Goal: Information Seeking & Learning: Learn about a topic

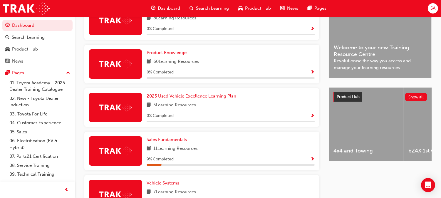
scroll to position [260, 0]
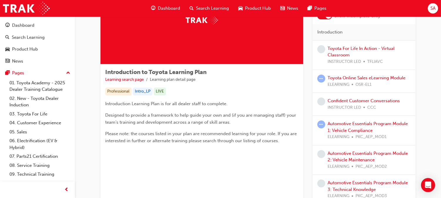
scroll to position [56, 0]
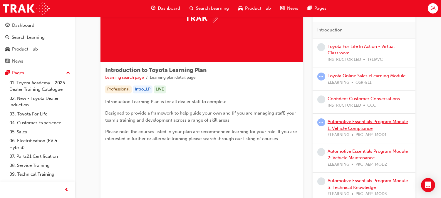
click at [343, 126] on link "Automotive Essentials Program Module 1: Vehicle Compliance" at bounding box center [368, 125] width 80 height 12
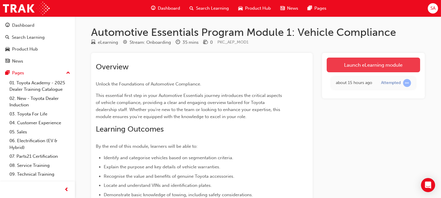
click at [397, 64] on link "Launch eLearning module" at bounding box center [374, 65] width 94 height 15
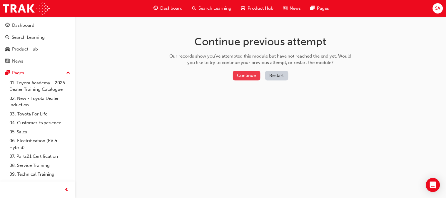
click at [246, 75] on button "Continue" at bounding box center [247, 76] width 28 height 10
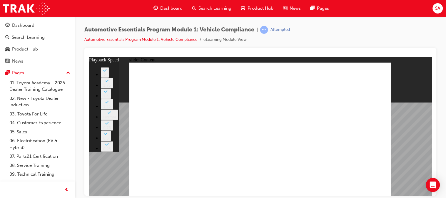
type input "35"
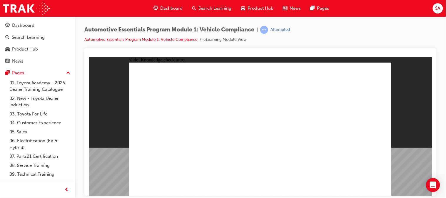
radio input "true"
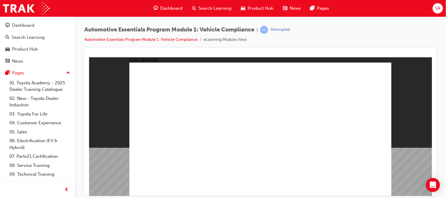
radio input "true"
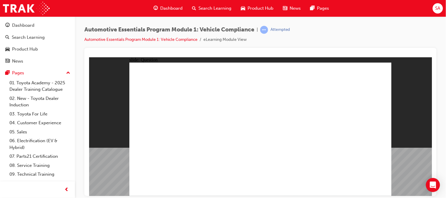
radio input "true"
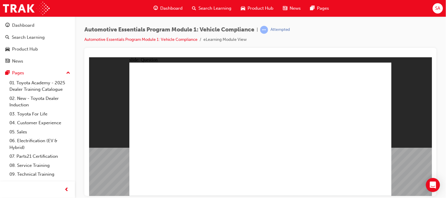
radio input "true"
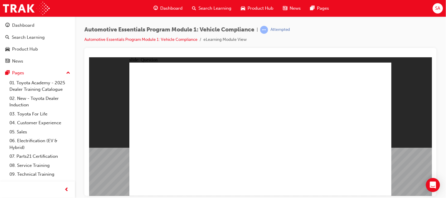
radio input "true"
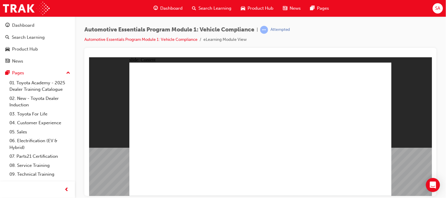
drag, startPoint x: 291, startPoint y: 139, endPoint x: 294, endPoint y: 140, distance: 3.3
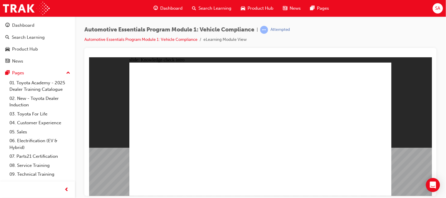
radio input "true"
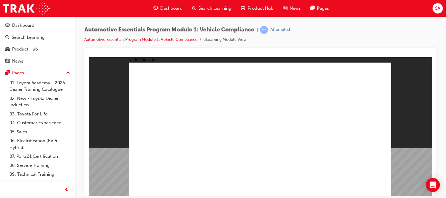
radio input "true"
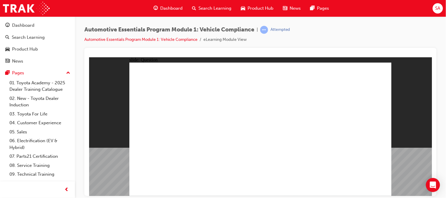
radio input "true"
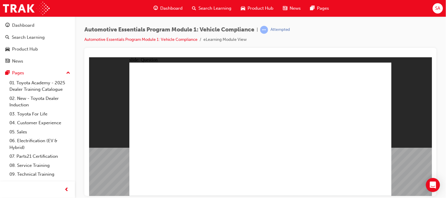
radio input "true"
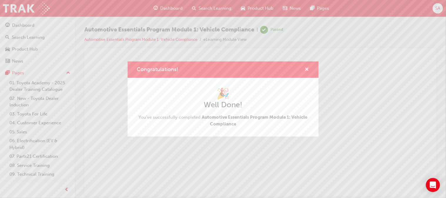
click at [308, 71] on span "cross-icon" at bounding box center [307, 69] width 4 height 5
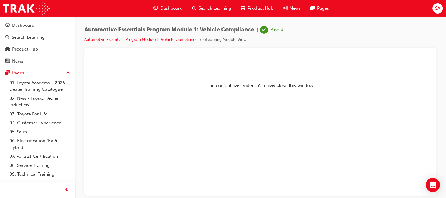
click at [171, 4] on div "Dashboard" at bounding box center [168, 8] width 39 height 12
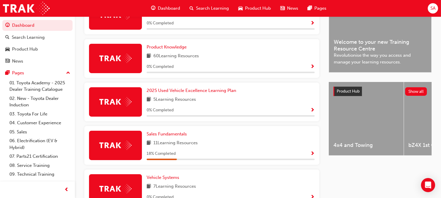
scroll to position [260, 0]
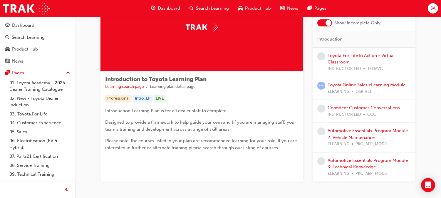
scroll to position [48, 0]
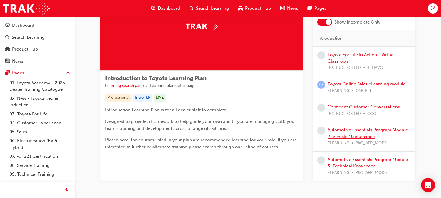
click at [336, 129] on link "Automotive Essentials Program Module 2: Vehicle Maintenance" at bounding box center [368, 133] width 80 height 12
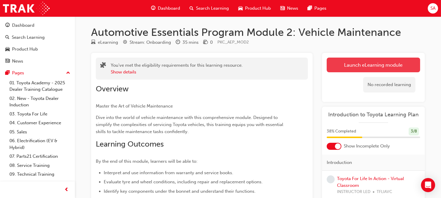
click at [347, 69] on link "Launch eLearning module" at bounding box center [374, 65] width 94 height 15
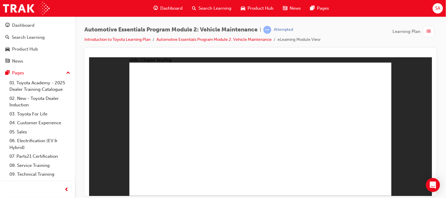
drag, startPoint x: 359, startPoint y: 183, endPoint x: 362, endPoint y: 185, distance: 4.0
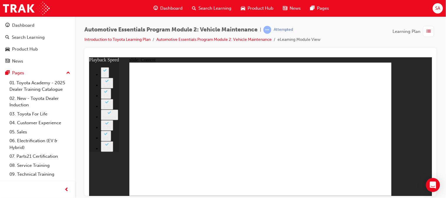
drag, startPoint x: 179, startPoint y: 100, endPoint x: 374, endPoint y: 87, distance: 196.0
type input "33"
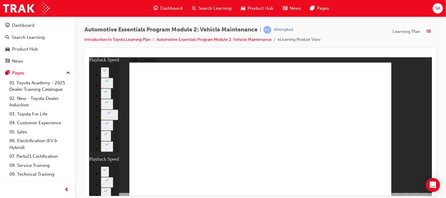
type input "35"
type input "33"
type input "35"
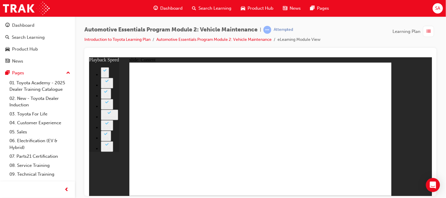
type input "8"
type input "21"
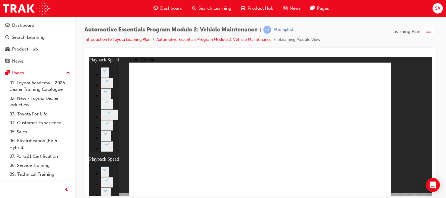
type input "8"
type input "21"
type input "11"
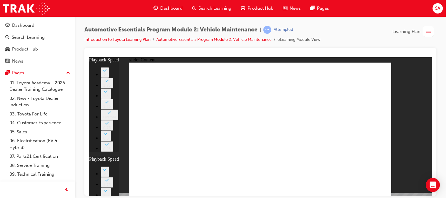
type input "8"
type input "21"
type input "11"
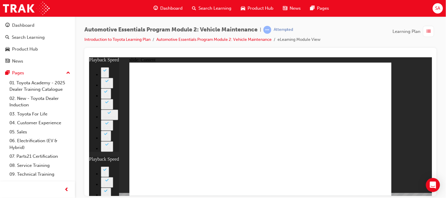
type input "56"
type input "8"
type input "21"
type input "11"
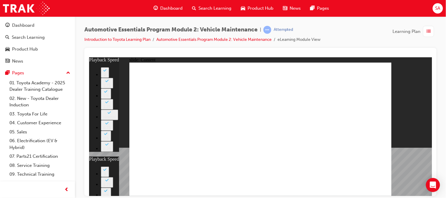
type input "13"
type input "8"
type input "21"
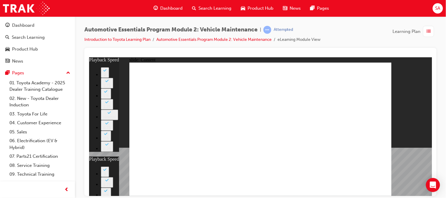
type input "11"
type input "56"
type input "13"
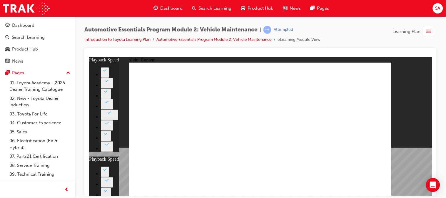
type input "8"
type input "21"
type input "11"
type input "56"
type input "13"
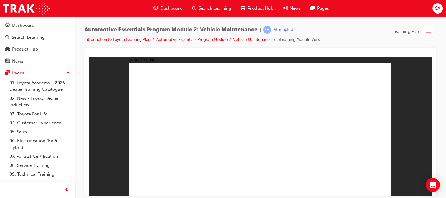
radio input "true"
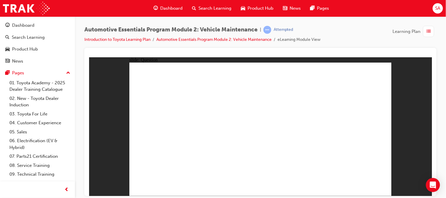
radio input "true"
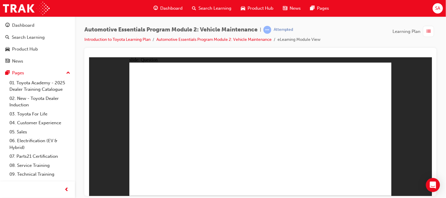
radio input "true"
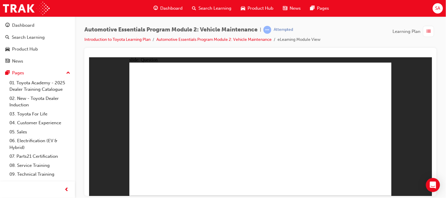
radio input "true"
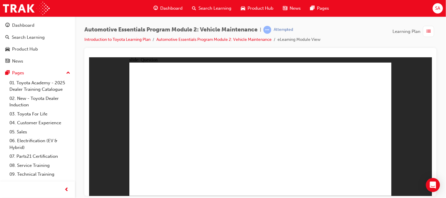
radio input "true"
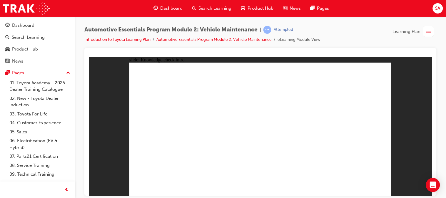
radio input "true"
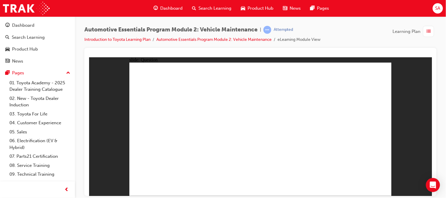
radio input "true"
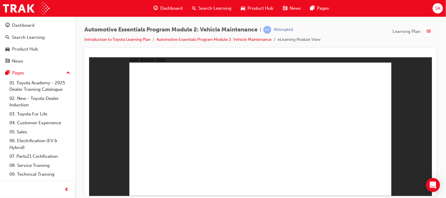
radio input "true"
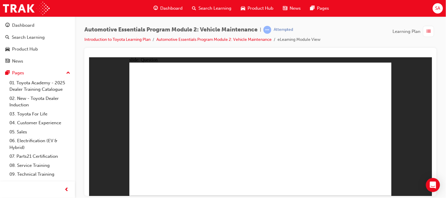
radio input "true"
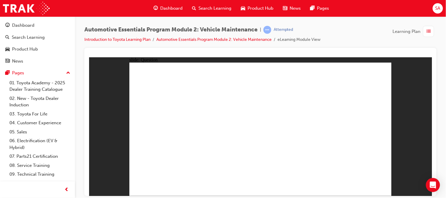
radio input "true"
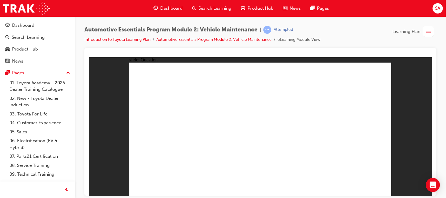
radio input "true"
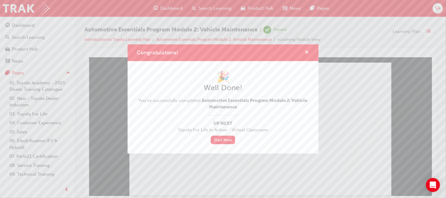
click at [308, 53] on span "cross-icon" at bounding box center [307, 52] width 4 height 5
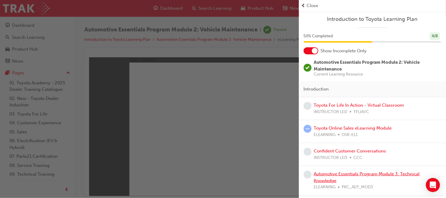
click at [326, 178] on link "Automotive Essentials Program Module 3: Technical Knowledge" at bounding box center [367, 177] width 106 height 12
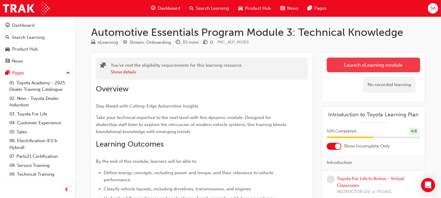
click at [350, 64] on link "Launch eLearning module" at bounding box center [374, 65] width 94 height 15
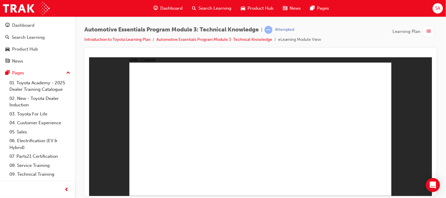
radio input "true"
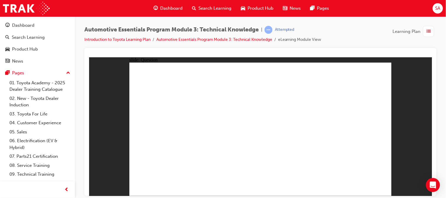
radio input "true"
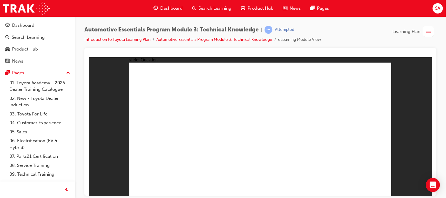
radio input "true"
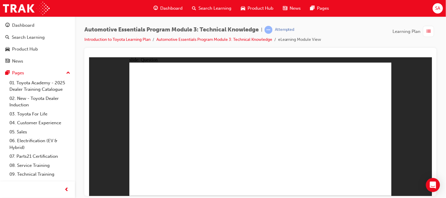
radio input "true"
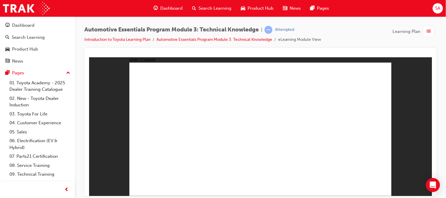
radio input "true"
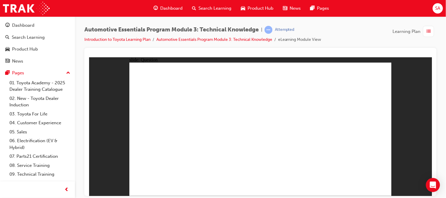
radio input "true"
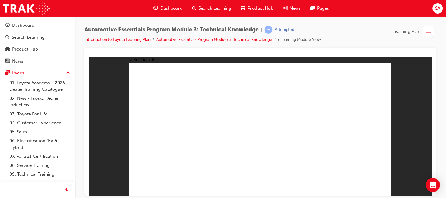
radio input "true"
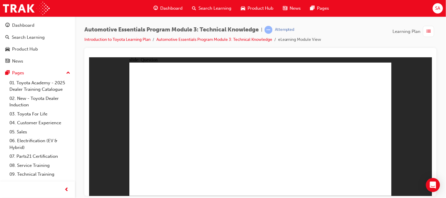
radio input "true"
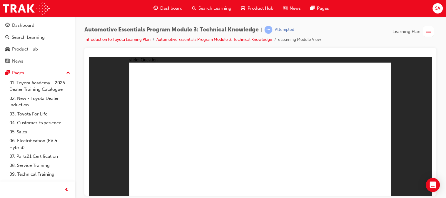
radio input "true"
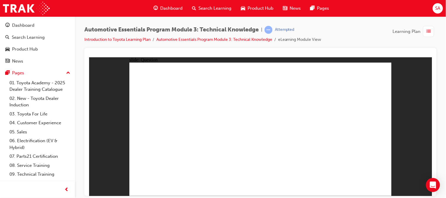
radio input "true"
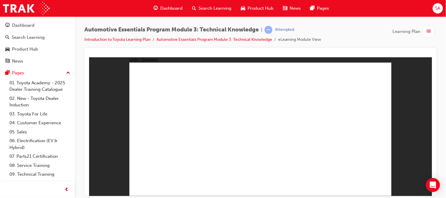
radio input "true"
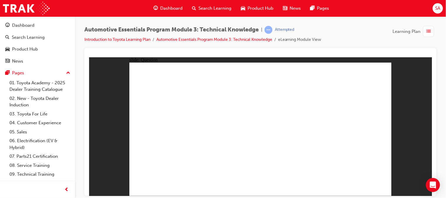
radio input "true"
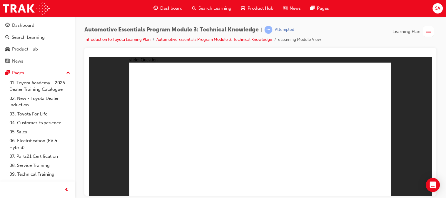
radio input "true"
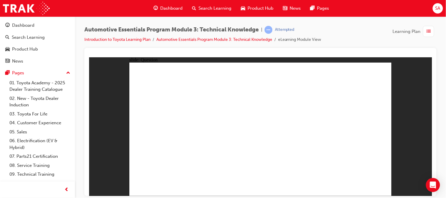
radio input "true"
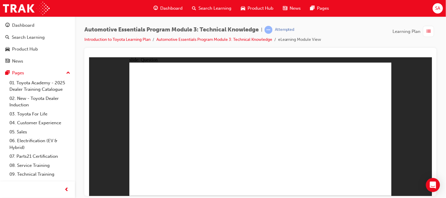
radio input "true"
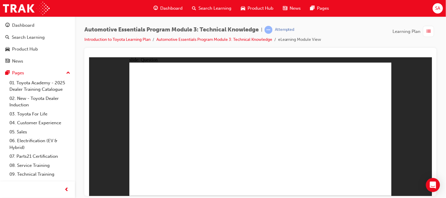
radio input "true"
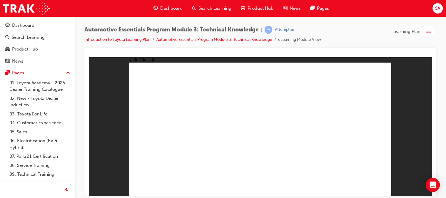
radio input "true"
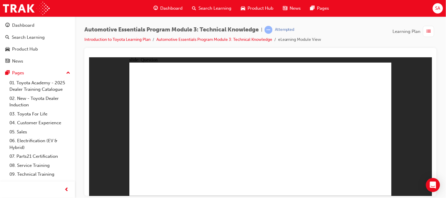
radio input "true"
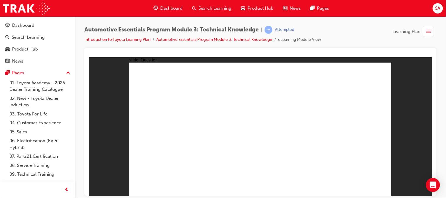
radio input "true"
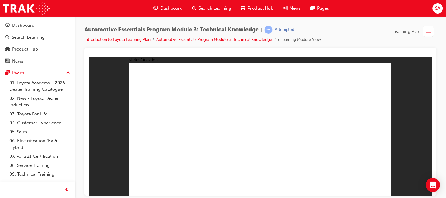
radio input "true"
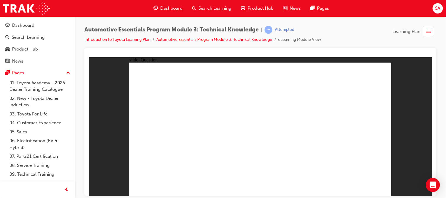
radio input "true"
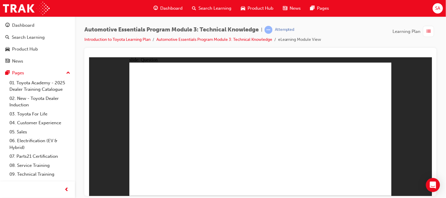
radio input "true"
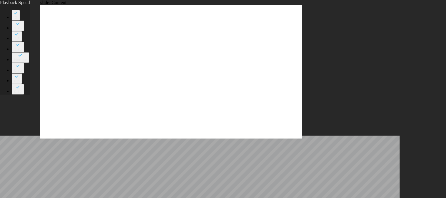
type input "227"
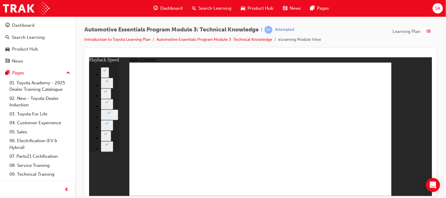
type input "20"
type input "15"
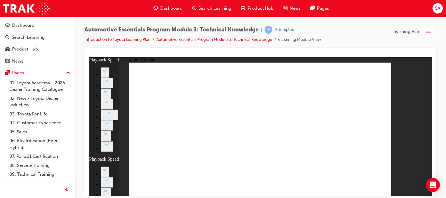
type input "20"
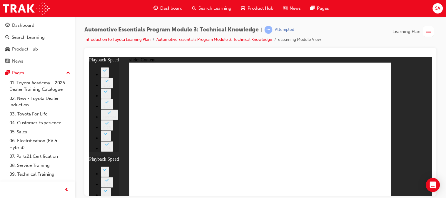
type input "2"
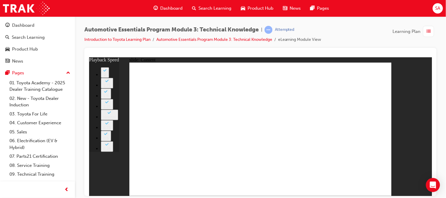
type input "18"
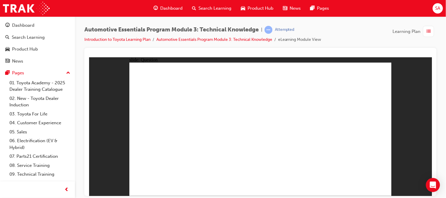
radio input "true"
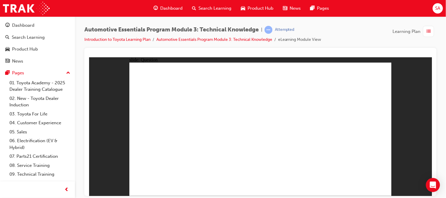
radio input "true"
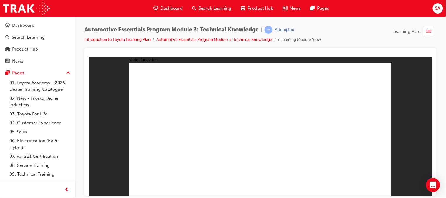
radio input "true"
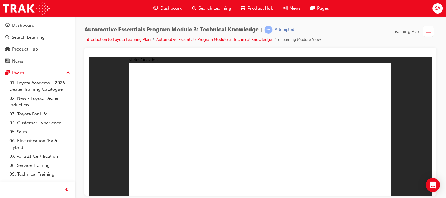
radio input "true"
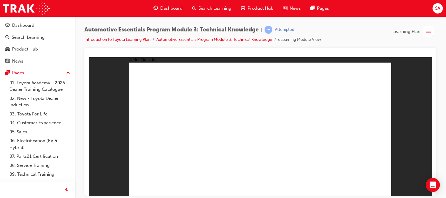
radio input "true"
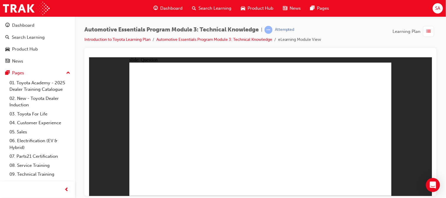
radio input "true"
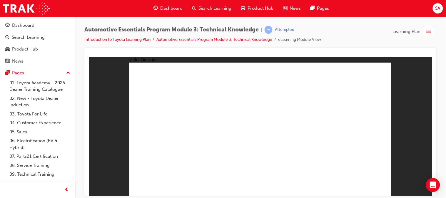
radio input "true"
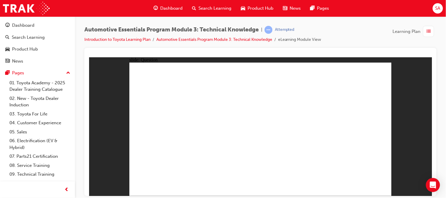
radio input "true"
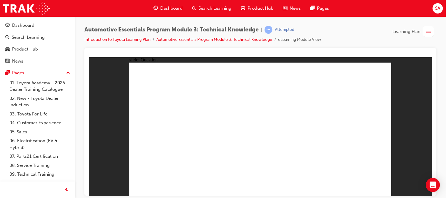
drag, startPoint x: 361, startPoint y: 179, endPoint x: 364, endPoint y: 186, distance: 7.1
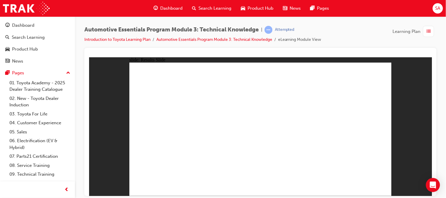
radio input "true"
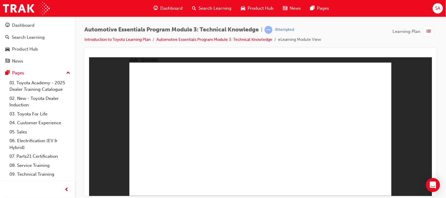
radio input "true"
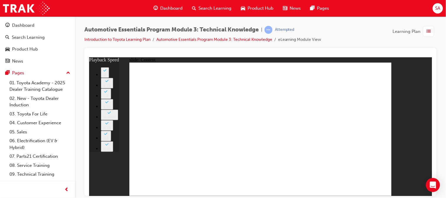
type input "8"
type input "135"
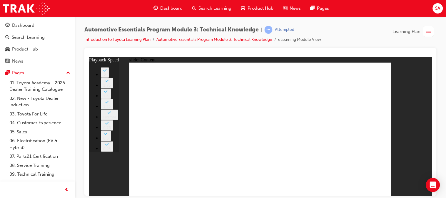
type input "7"
type input "105"
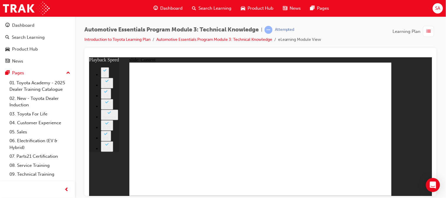
type input "7"
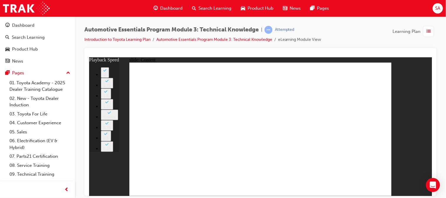
type input "7"
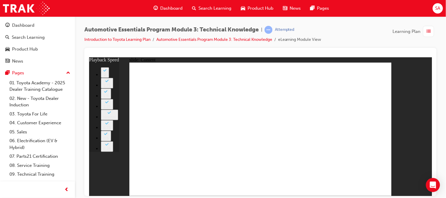
type input "74"
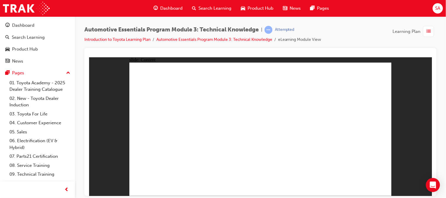
radio input "true"
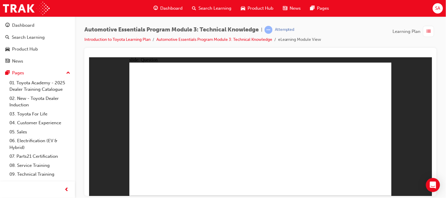
radio input "true"
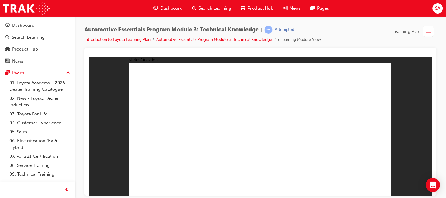
radio input "true"
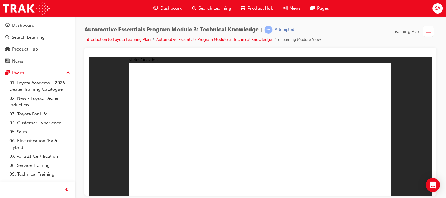
radio input "true"
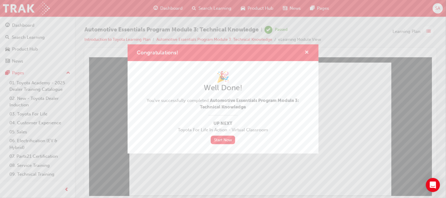
click at [308, 52] on span "cross-icon" at bounding box center [307, 52] width 4 height 5
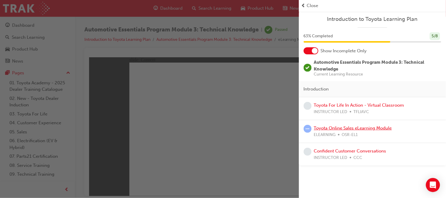
click at [349, 126] on link "Toyota Online Sales eLearning Module" at bounding box center [353, 128] width 78 height 5
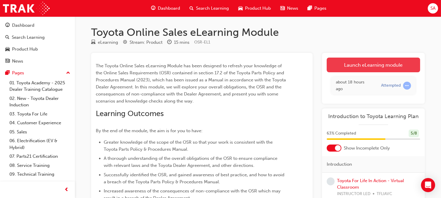
click at [366, 70] on link "Launch eLearning module" at bounding box center [374, 65] width 94 height 15
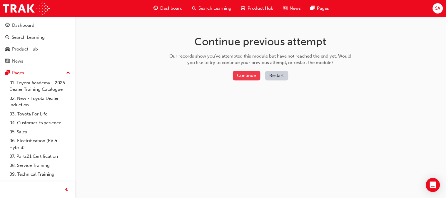
click at [239, 78] on button "Continue" at bounding box center [247, 76] width 28 height 10
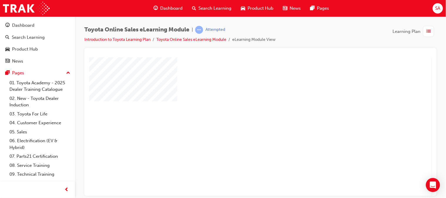
click at [243, 109] on div "play" at bounding box center [243, 109] width 0 height 0
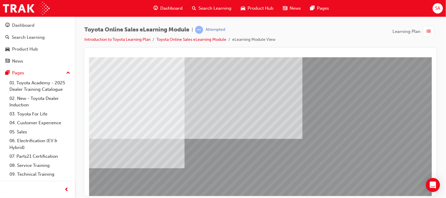
scroll to position [86, 0]
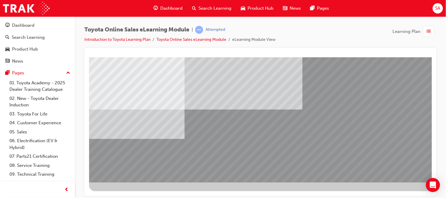
drag, startPoint x: 429, startPoint y: 116, endPoint x: 534, endPoint y: 237, distance: 160.1
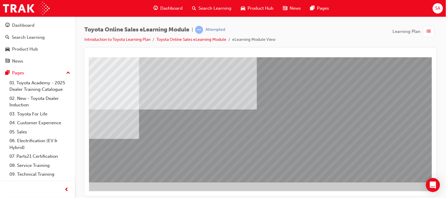
scroll to position [86, 62]
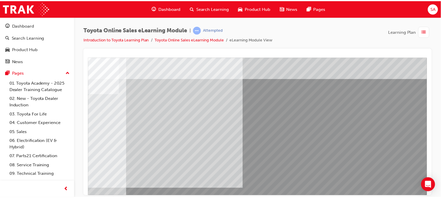
scroll to position [0, 62]
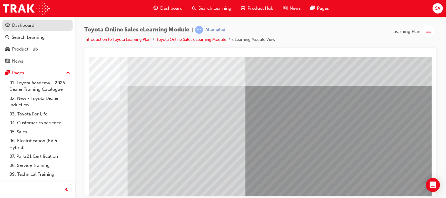
click at [31, 22] on div "Dashboard" at bounding box center [37, 25] width 64 height 7
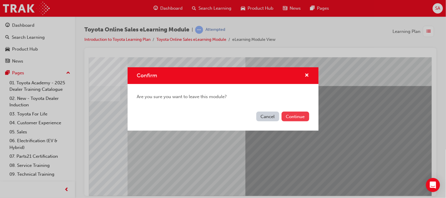
click at [300, 113] on button "Continue" at bounding box center [296, 117] width 28 height 10
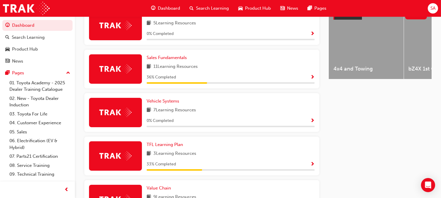
scroll to position [243, 0]
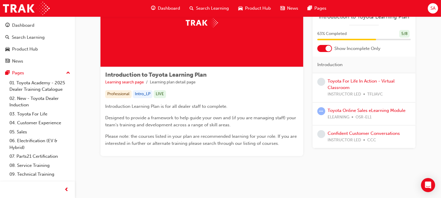
scroll to position [42, 0]
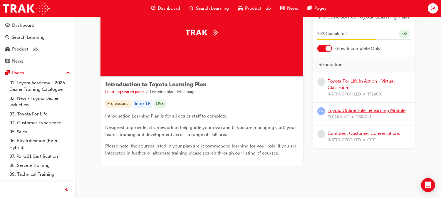
click at [359, 110] on link "Toyota Online Sales eLearning Module" at bounding box center [367, 110] width 78 height 5
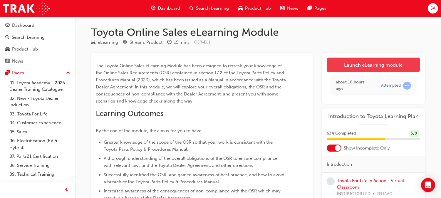
click at [392, 58] on link "Launch eLearning module" at bounding box center [374, 65] width 94 height 15
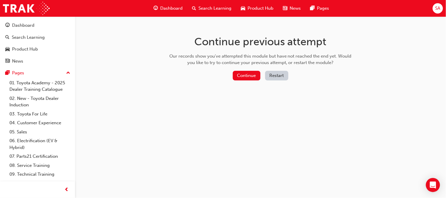
click at [278, 76] on button "Restart" at bounding box center [276, 76] width 23 height 10
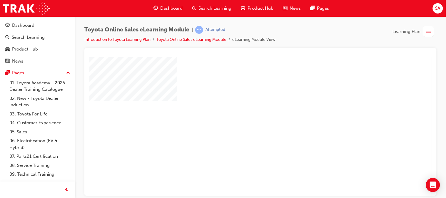
click at [243, 109] on div "play" at bounding box center [243, 109] width 0 height 0
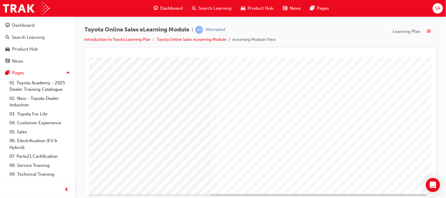
scroll to position [86, 62]
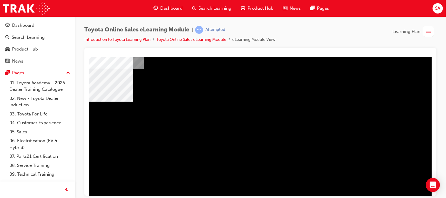
scroll to position [33, 33]
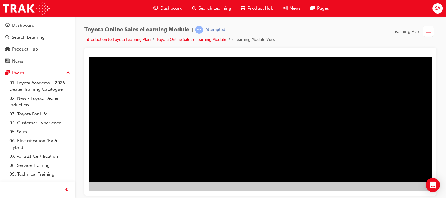
scroll to position [86, 61]
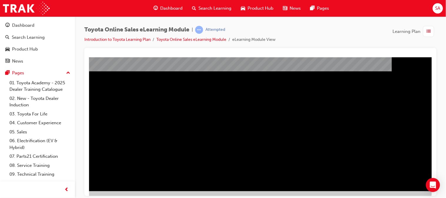
scroll to position [79, 62]
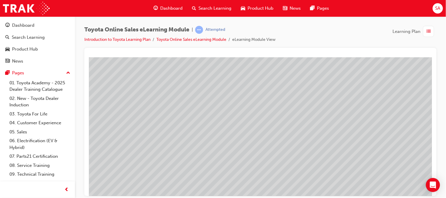
scroll to position [58, 4]
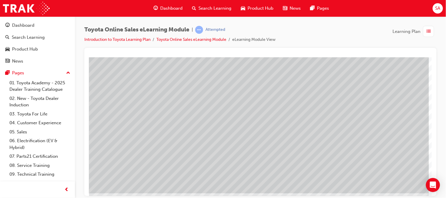
scroll to position [75, 62]
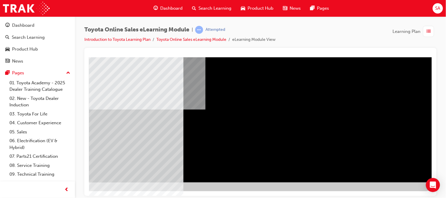
scroll to position [86, 57]
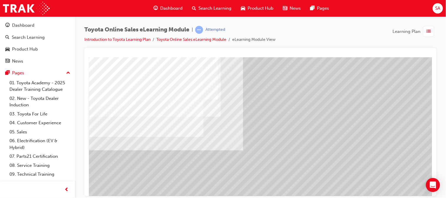
scroll to position [41, 23]
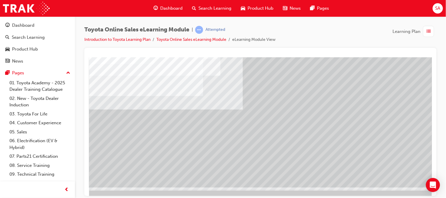
scroll to position [86, 23]
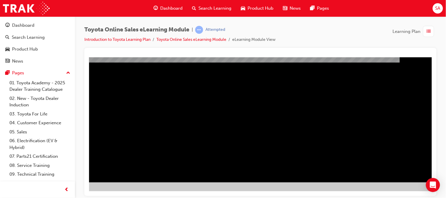
scroll to position [86, 50]
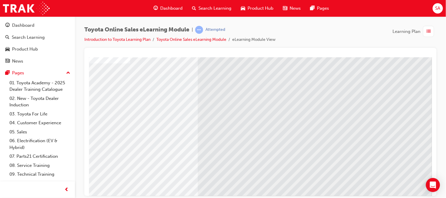
scroll to position [45, 0]
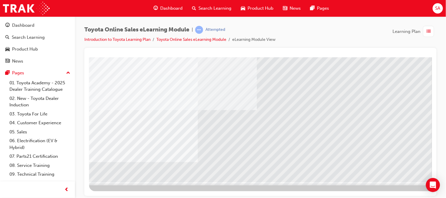
scroll to position [86, 62]
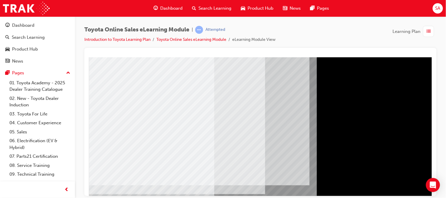
scroll to position [55, 7]
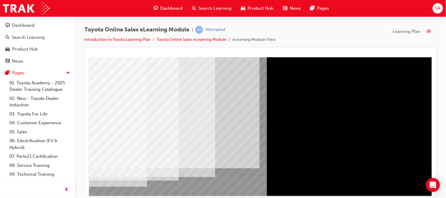
scroll to position [83, 62]
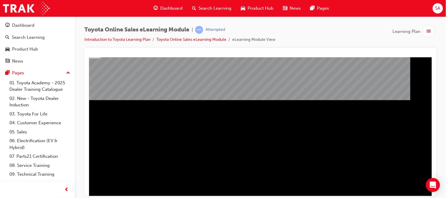
scroll to position [86, 62]
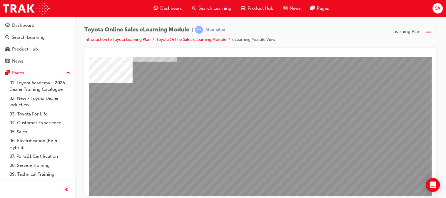
scroll to position [41, 0]
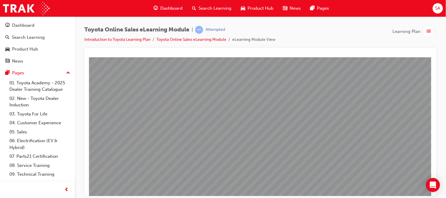
scroll to position [86, 62]
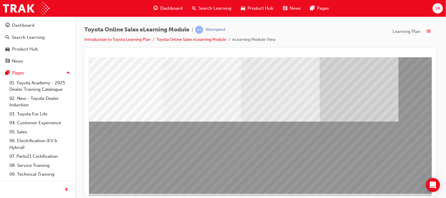
scroll to position [75, 0]
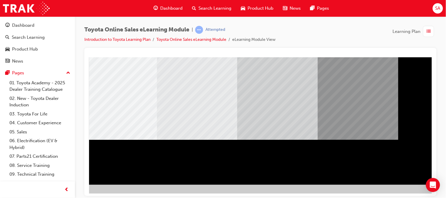
scroll to position [86, 53]
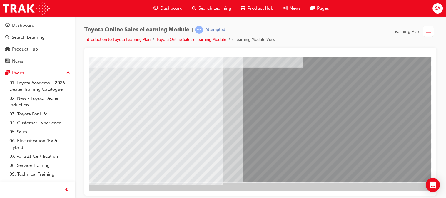
scroll to position [86, 62]
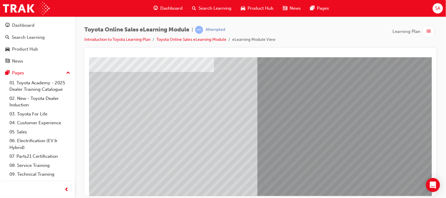
scroll to position [67, 0]
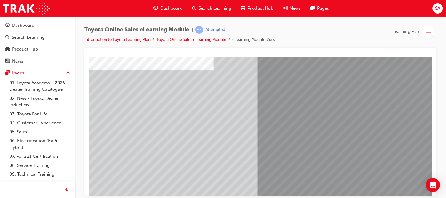
scroll to position [86, 62]
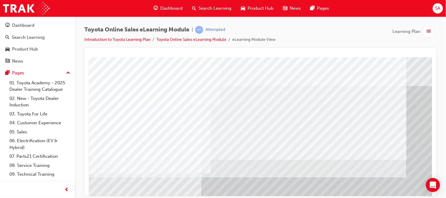
scroll to position [86, 55]
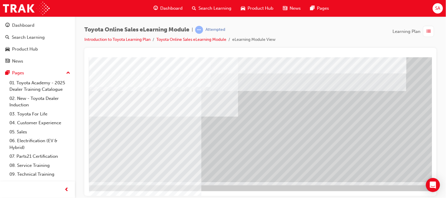
drag, startPoint x: 313, startPoint y: 139, endPoint x: 391, endPoint y: 171, distance: 84.7
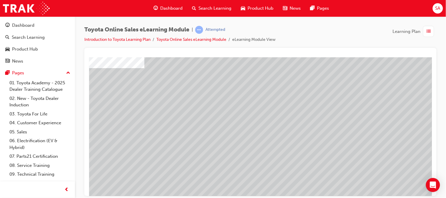
scroll to position [59, 0]
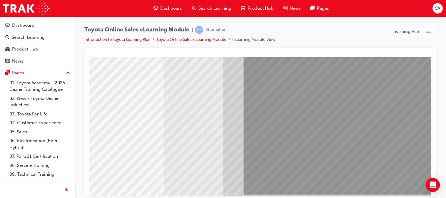
scroll to position [74, 62]
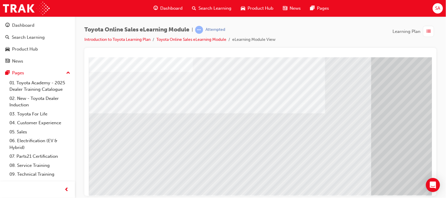
scroll to position [74, 11]
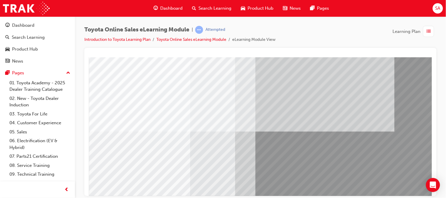
scroll to position [59, 47]
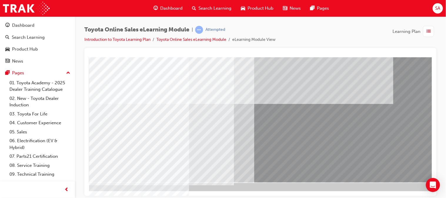
scroll to position [82, 47]
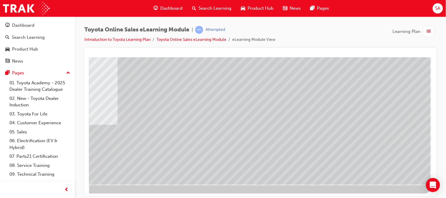
scroll to position [86, 62]
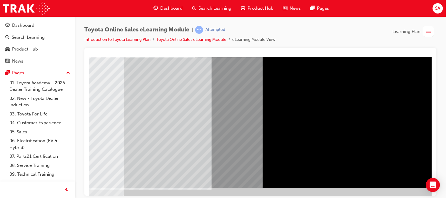
scroll to position [86, 53]
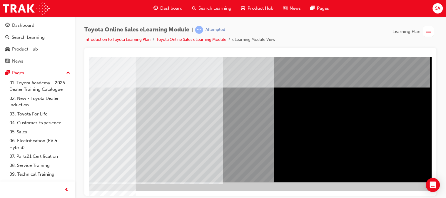
scroll to position [86, 46]
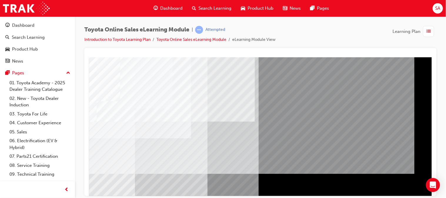
scroll to position [86, 62]
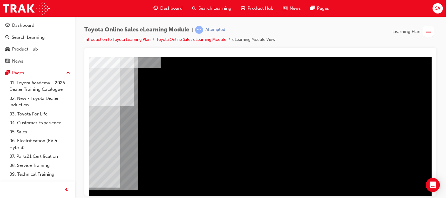
scroll to position [86, 58]
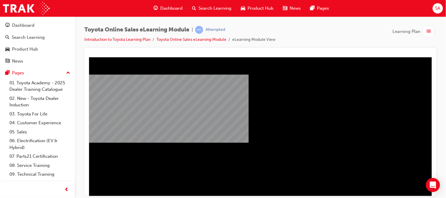
scroll to position [86, 7]
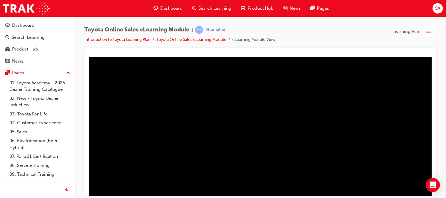
scroll to position [86, 62]
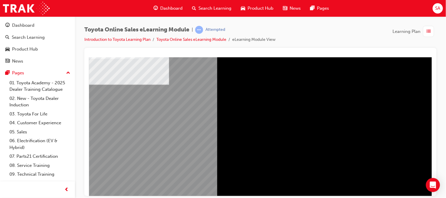
scroll to position [43, 38]
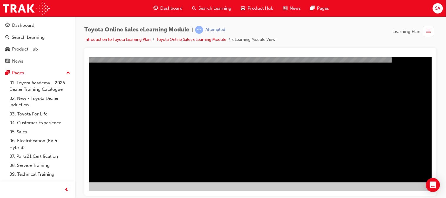
scroll to position [86, 62]
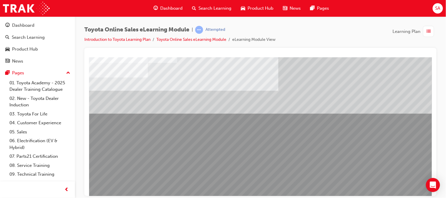
scroll to position [41, 0]
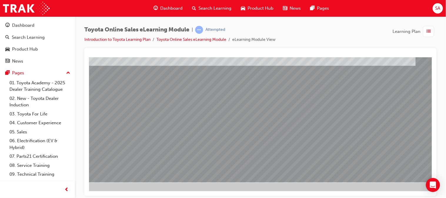
scroll to position [86, 62]
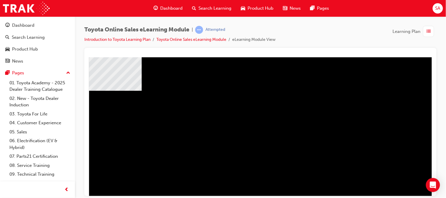
scroll to position [46, 26]
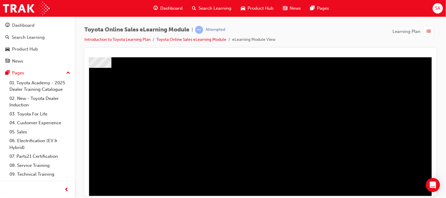
scroll to position [86, 62]
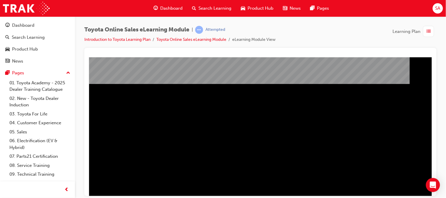
scroll to position [86, 50]
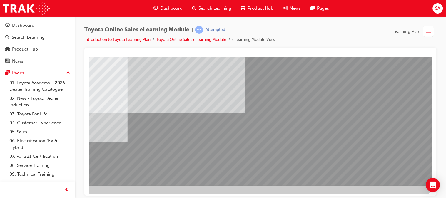
scroll to position [86, 62]
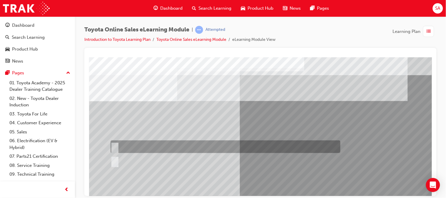
click at [119, 149] on div at bounding box center [224, 147] width 230 height 13
radio input "true"
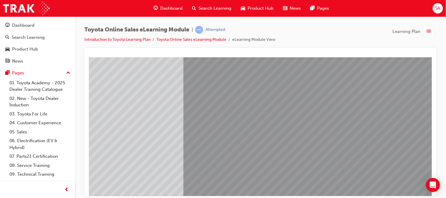
scroll to position [72, 57]
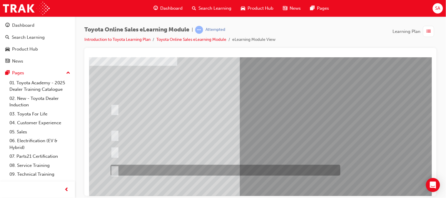
scroll to position [37, 0]
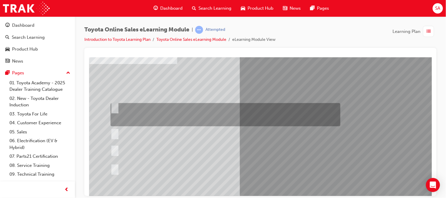
click at [119, 109] on div at bounding box center [224, 114] width 230 height 23
radio input "true"
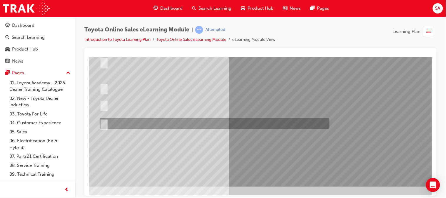
scroll to position [85, 11]
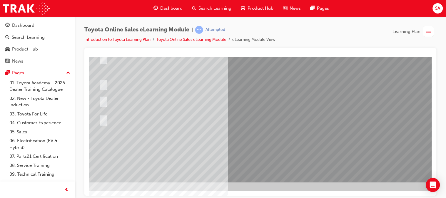
scroll to position [0, 0]
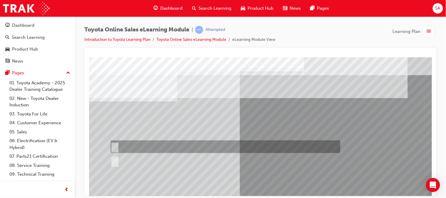
click at [117, 143] on div at bounding box center [224, 147] width 230 height 13
radio input "true"
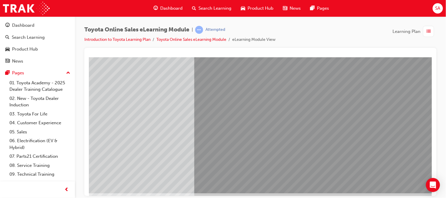
scroll to position [82, 51]
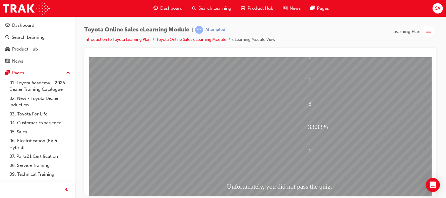
scroll to position [86, 0]
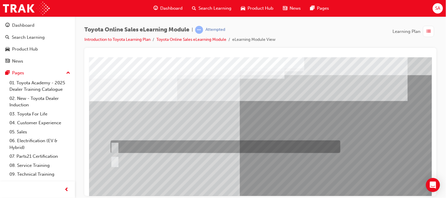
click at [115, 144] on input "True" at bounding box center [113, 147] width 6 height 6
radio input "true"
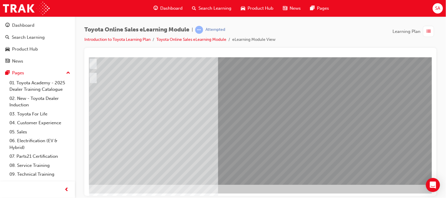
scroll to position [86, 22]
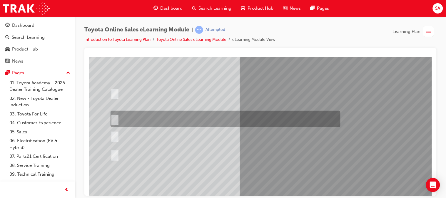
scroll to position [52, 0]
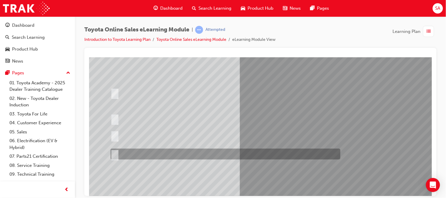
click at [215, 155] on div at bounding box center [224, 154] width 230 height 11
radio input "true"
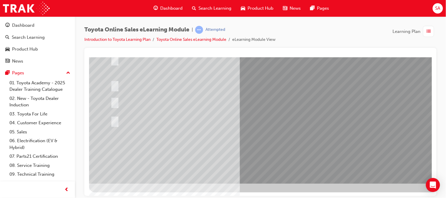
scroll to position [86, 0]
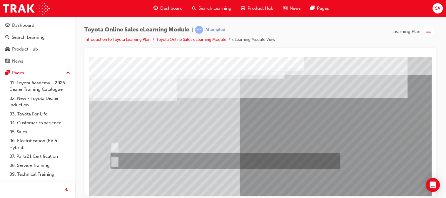
click at [131, 156] on div at bounding box center [224, 161] width 230 height 16
radio input "true"
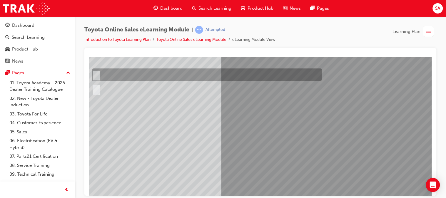
scroll to position [74, 19]
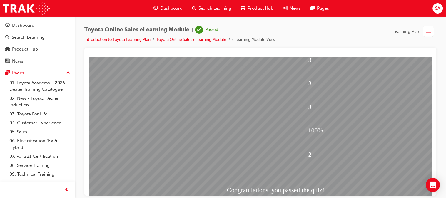
scroll to position [86, 0]
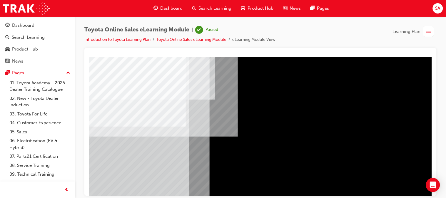
scroll to position [68, 62]
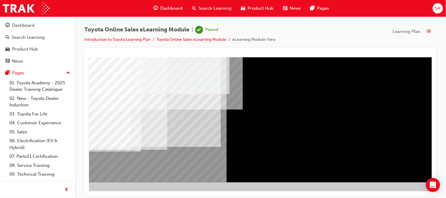
scroll to position [86, 62]
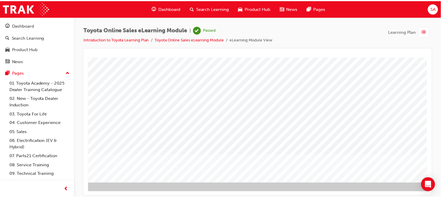
scroll to position [86, 14]
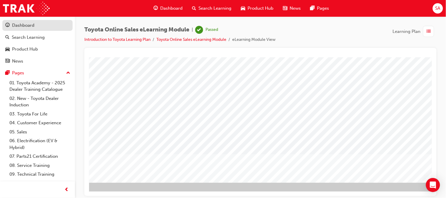
click at [27, 30] on link "Dashboard" at bounding box center [37, 25] width 70 height 11
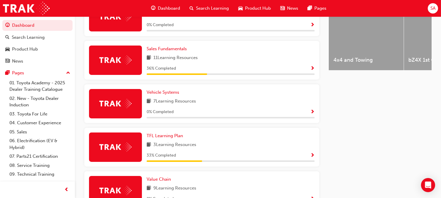
scroll to position [260, 0]
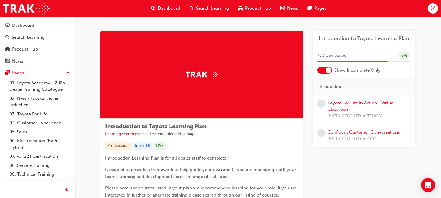
click at [163, 5] on span "Dashboard" at bounding box center [169, 8] width 22 height 7
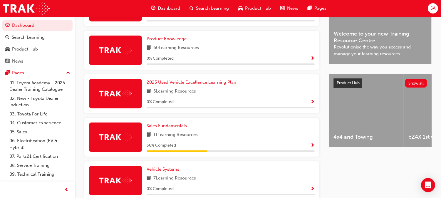
scroll to position [174, 0]
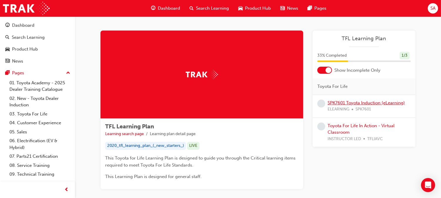
click at [392, 103] on link "SPK7601 Toyota Induction (eLearning)" at bounding box center [366, 102] width 77 height 5
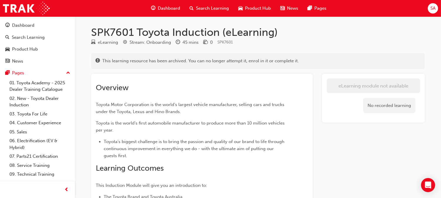
click at [170, 7] on span "Dashboard" at bounding box center [169, 8] width 22 height 7
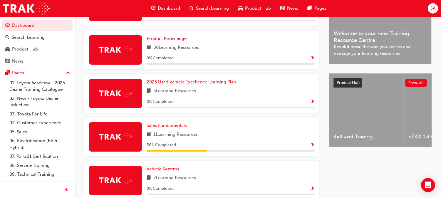
scroll to position [179, 0]
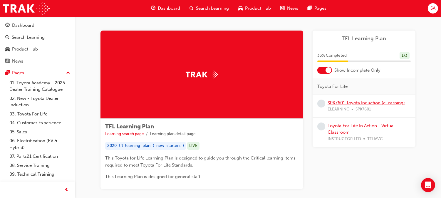
click at [348, 103] on link "SPK7601 Toyota Induction (eLearning)" at bounding box center [366, 102] width 77 height 5
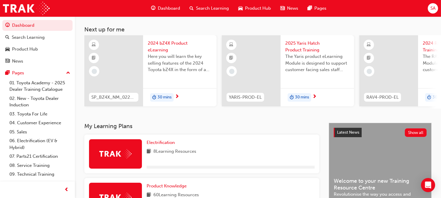
scroll to position [153, 0]
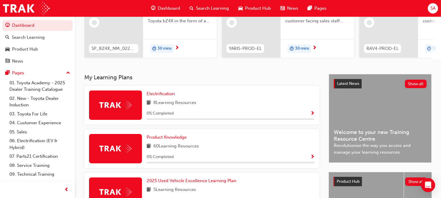
click at [203, 73] on div "SA Welcome back , Shadman Aditto Next up for me SP_BZ4X_NM_0224_EL01 2024 bZ4X …" at bounding box center [258, 7] width 366 height 133
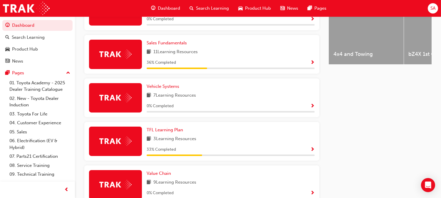
scroll to position [257, 0]
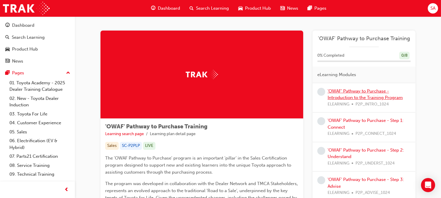
click at [348, 90] on link "'OWAF' Pathway to Purchase - Introduction to the Training Program" at bounding box center [365, 95] width 75 height 12
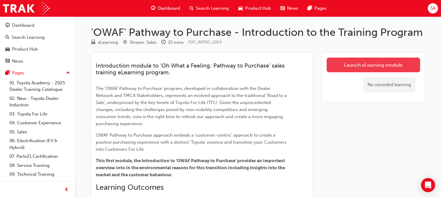
click at [354, 70] on link "Launch eLearning module" at bounding box center [374, 65] width 94 height 15
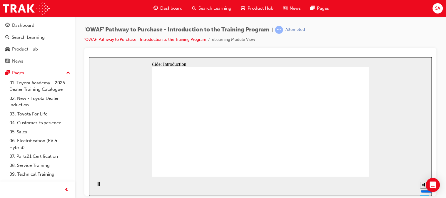
drag, startPoint x: 254, startPoint y: 121, endPoint x: 207, endPoint y: 91, distance: 55.2
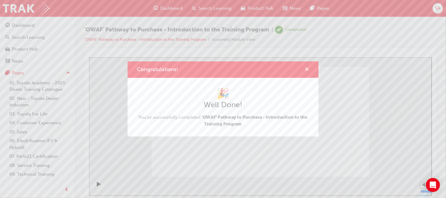
click at [307, 69] on span "cross-icon" at bounding box center [307, 69] width 4 height 5
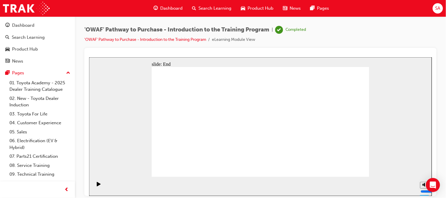
click at [175, 7] on span "Dashboard" at bounding box center [171, 8] width 22 height 7
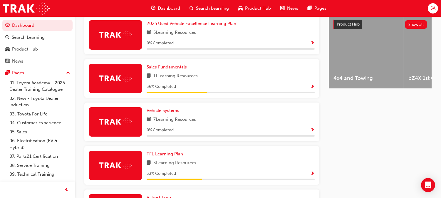
scroll to position [246, 0]
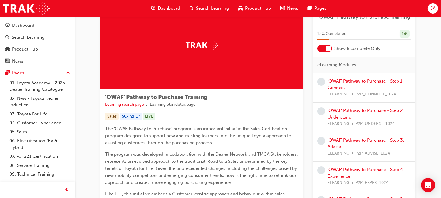
scroll to position [30, 0]
click at [341, 86] on link "'OWAF' Pathway to Purchase - Step 1: Connect" at bounding box center [366, 85] width 76 height 12
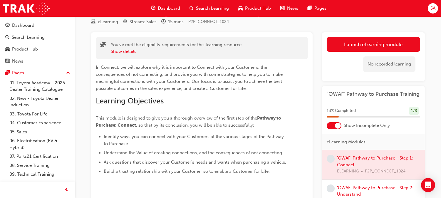
scroll to position [20, 0]
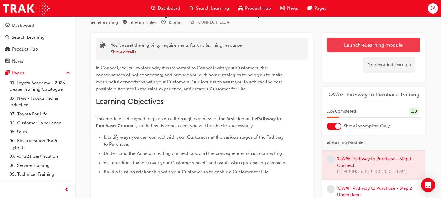
click at [345, 39] on link "Launch eLearning module" at bounding box center [374, 45] width 94 height 15
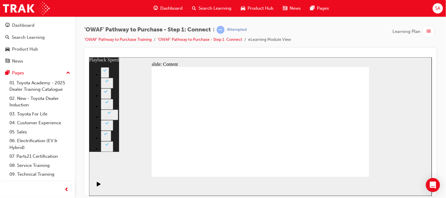
type input "76"
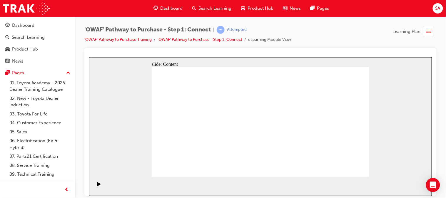
drag, startPoint x: 333, startPoint y: 147, endPoint x: 312, endPoint y: 152, distance: 21.8
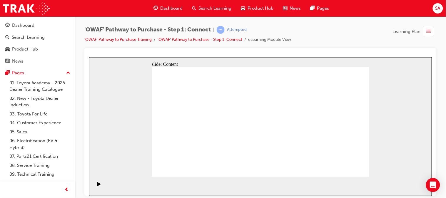
drag, startPoint x: 312, startPoint y: 152, endPoint x: 284, endPoint y: 143, distance: 29.6
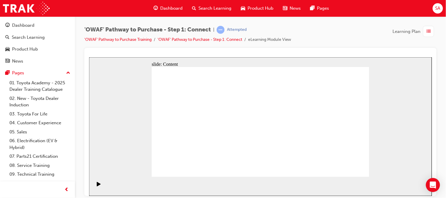
drag, startPoint x: 214, startPoint y: 100, endPoint x: 259, endPoint y: 100, distance: 45.3
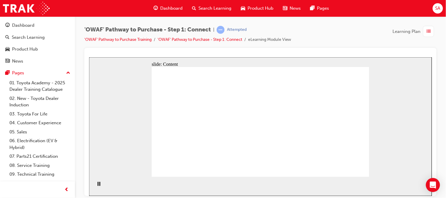
drag, startPoint x: 191, startPoint y: 125, endPoint x: 192, endPoint y: 140, distance: 15.3
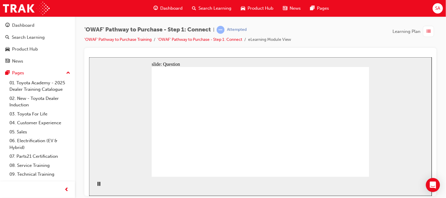
drag, startPoint x: 228, startPoint y: 135, endPoint x: 324, endPoint y: 88, distance: 106.5
click at [290, 39] on li "eLearning Module View" at bounding box center [269, 39] width 43 height 7
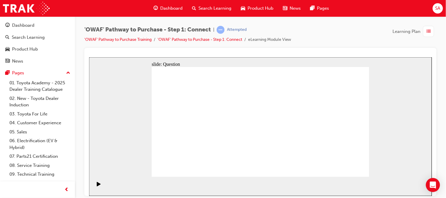
drag, startPoint x: 212, startPoint y: 159, endPoint x: 342, endPoint y: 101, distance: 142.3
drag, startPoint x: 186, startPoint y: 154, endPoint x: 359, endPoint y: 124, distance: 175.7
drag, startPoint x: 201, startPoint y: 133, endPoint x: 331, endPoint y: 155, distance: 131.9
drag, startPoint x: 239, startPoint y: 153, endPoint x: 299, endPoint y: 146, distance: 60.4
drag, startPoint x: 249, startPoint y: 129, endPoint x: 286, endPoint y: 127, distance: 37.7
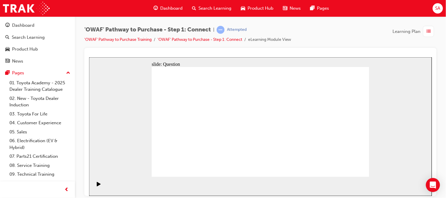
drag, startPoint x: 163, startPoint y: 158, endPoint x: 287, endPoint y: 114, distance: 131.7
drag, startPoint x: 179, startPoint y: 131, endPoint x: 293, endPoint y: 99, distance: 119.2
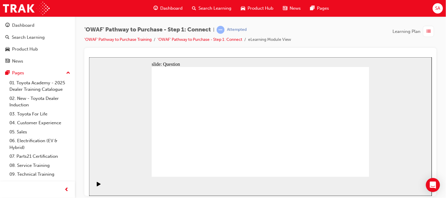
drag, startPoint x: 340, startPoint y: 148, endPoint x: 300, endPoint y: 149, distance: 40.0
drag, startPoint x: 234, startPoint y: 159, endPoint x: 327, endPoint y: 152, distance: 92.9
drag, startPoint x: 321, startPoint y: 84, endPoint x: 361, endPoint y: 100, distance: 42.6
drag, startPoint x: 207, startPoint y: 153, endPoint x: 314, endPoint y: 84, distance: 127.2
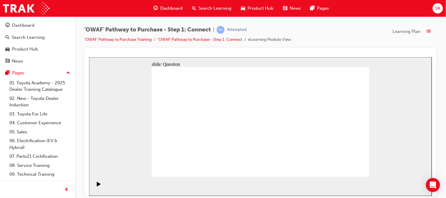
drag, startPoint x: 318, startPoint y: 147, endPoint x: 248, endPoint y: 142, distance: 69.9
drag, startPoint x: 328, startPoint y: 146, endPoint x: 187, endPoint y: 139, distance: 141.4
drag, startPoint x: 323, startPoint y: 140, endPoint x: 266, endPoint y: 129, distance: 57.8
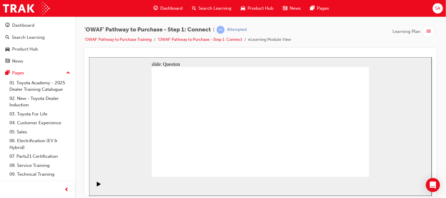
drag, startPoint x: 328, startPoint y: 137, endPoint x: 265, endPoint y: 132, distance: 63.4
drag, startPoint x: 319, startPoint y: 153, endPoint x: 247, endPoint y: 131, distance: 75.2
drag, startPoint x: 327, startPoint y: 135, endPoint x: 172, endPoint y: 138, distance: 155.3
drag, startPoint x: 321, startPoint y: 139, endPoint x: 197, endPoint y: 130, distance: 124.5
drag, startPoint x: 310, startPoint y: 146, endPoint x: 263, endPoint y: 138, distance: 47.8
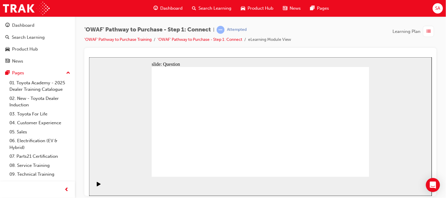
drag, startPoint x: 319, startPoint y: 142, endPoint x: 262, endPoint y: 130, distance: 58.6
drag, startPoint x: 314, startPoint y: 142, endPoint x: 191, endPoint y: 123, distance: 124.3
drag, startPoint x: 312, startPoint y: 149, endPoint x: 255, endPoint y: 141, distance: 57.6
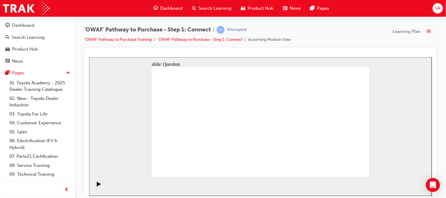
drag, startPoint x: 320, startPoint y: 135, endPoint x: 256, endPoint y: 111, distance: 68.5
drag, startPoint x: 324, startPoint y: 143, endPoint x: 186, endPoint y: 121, distance: 139.6
drag, startPoint x: 319, startPoint y: 145, endPoint x: 195, endPoint y: 116, distance: 127.8
drag, startPoint x: 321, startPoint y: 143, endPoint x: 190, endPoint y: 131, distance: 131.4
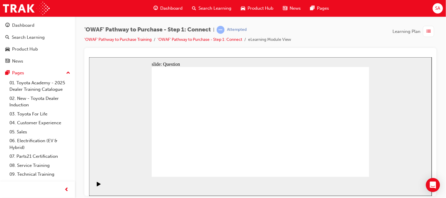
drag, startPoint x: 330, startPoint y: 146, endPoint x: 265, endPoint y: 132, distance: 66.5
radio input "true"
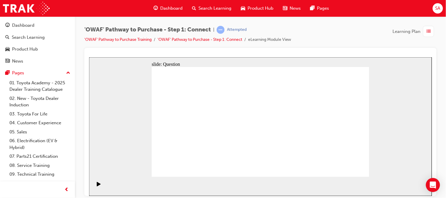
checkbox input "true"
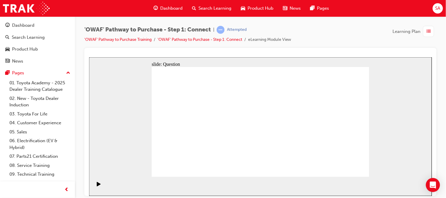
checkbox input "true"
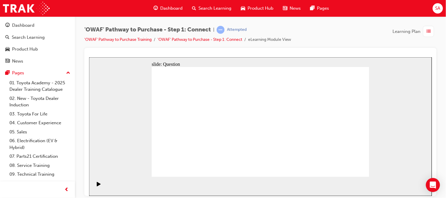
drag, startPoint x: 199, startPoint y: 146, endPoint x: 202, endPoint y: 144, distance: 3.7
drag, startPoint x: 204, startPoint y: 154, endPoint x: 278, endPoint y: 109, distance: 85.8
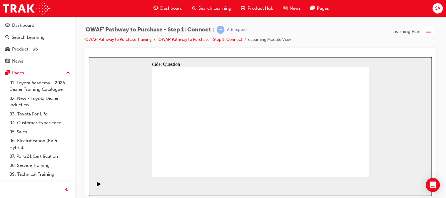
drag, startPoint x: 244, startPoint y: 156, endPoint x: 321, endPoint y: 107, distance: 91.0
drag, startPoint x: 277, startPoint y: 156, endPoint x: 195, endPoint y: 118, distance: 90.7
drag, startPoint x: 317, startPoint y: 141, endPoint x: 243, endPoint y: 124, distance: 75.4
drag, startPoint x: 306, startPoint y: 144, endPoint x: 243, endPoint y: 121, distance: 67.1
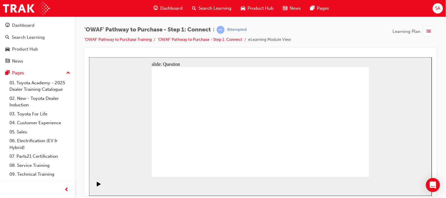
drag, startPoint x: 238, startPoint y: 146, endPoint x: 321, endPoint y: 108, distance: 91.2
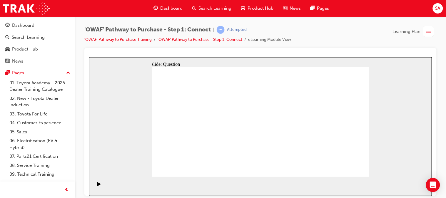
drag, startPoint x: 215, startPoint y: 153, endPoint x: 321, endPoint y: 85, distance: 125.4
drag, startPoint x: 237, startPoint y: 162, endPoint x: 342, endPoint y: 106, distance: 119.6
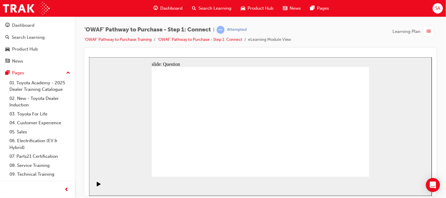
drag, startPoint x: 200, startPoint y: 133, endPoint x: 351, endPoint y: 131, distance: 151.2
drag, startPoint x: 230, startPoint y: 136, endPoint x: 337, endPoint y: 155, distance: 109.2
drag, startPoint x: 245, startPoint y: 133, endPoint x: 300, endPoint y: 152, distance: 57.8
drag, startPoint x: 177, startPoint y: 134, endPoint x: 287, endPoint y: 126, distance: 110.3
drag, startPoint x: 186, startPoint y: 156, endPoint x: 292, endPoint y: 98, distance: 120.5
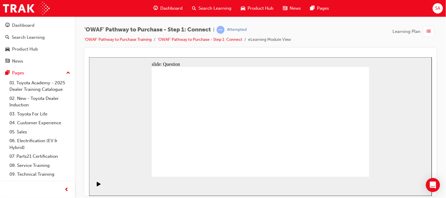
drag, startPoint x: 321, startPoint y: 136, endPoint x: 263, endPoint y: 129, distance: 58.0
drag, startPoint x: 311, startPoint y: 139, endPoint x: 184, endPoint y: 117, distance: 129.7
drag, startPoint x: 310, startPoint y: 137, endPoint x: 259, endPoint y: 121, distance: 53.8
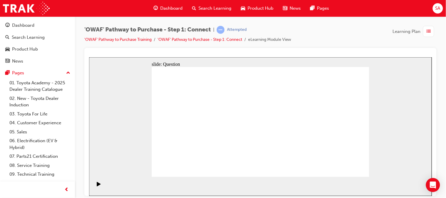
drag, startPoint x: 314, startPoint y: 135, endPoint x: 262, endPoint y: 119, distance: 55.0
drag, startPoint x: 320, startPoint y: 139, endPoint x: 268, endPoint y: 133, distance: 52.4
drag, startPoint x: 326, startPoint y: 141, endPoint x: 190, endPoint y: 119, distance: 137.0
drag, startPoint x: 336, startPoint y: 126, endPoint x: 181, endPoint y: 137, distance: 155.7
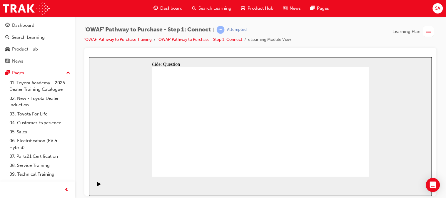
drag, startPoint x: 313, startPoint y: 122, endPoint x: 181, endPoint y: 104, distance: 133.1
radio input "true"
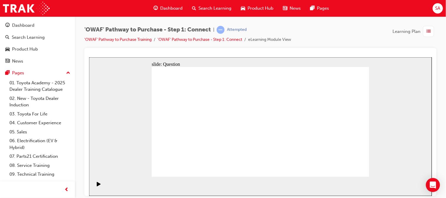
checkbox input "true"
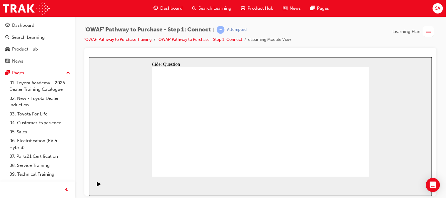
checkbox input "true"
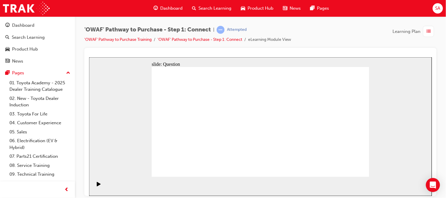
drag, startPoint x: 201, startPoint y: 156, endPoint x: 278, endPoint y: 107, distance: 90.9
drag, startPoint x: 243, startPoint y: 156, endPoint x: 319, endPoint y: 106, distance: 91.9
drag, startPoint x: 278, startPoint y: 156, endPoint x: 191, endPoint y: 118, distance: 95.1
drag, startPoint x: 317, startPoint y: 143, endPoint x: 247, endPoint y: 116, distance: 75.1
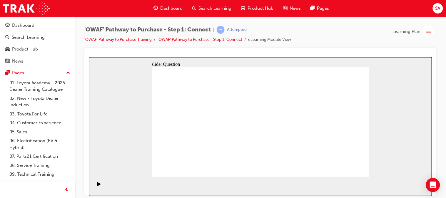
drag, startPoint x: 239, startPoint y: 165, endPoint x: 321, endPoint y: 107, distance: 100.2
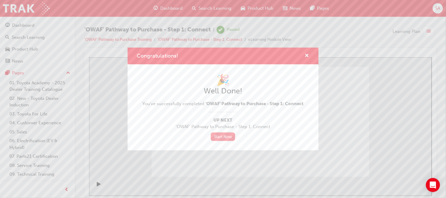
click at [225, 134] on link "Start Now" at bounding box center [223, 137] width 25 height 9
click at [225, 139] on link "Start Now" at bounding box center [223, 137] width 25 height 9
click at [308, 57] on span "cross-icon" at bounding box center [307, 56] width 4 height 5
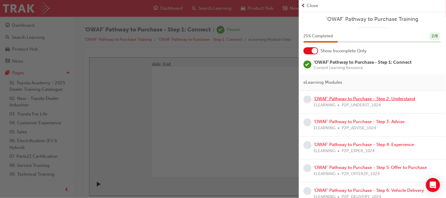
click at [334, 100] on link "'OWAF' Pathway to Purchase - Step 2: Understand" at bounding box center [364, 98] width 101 height 5
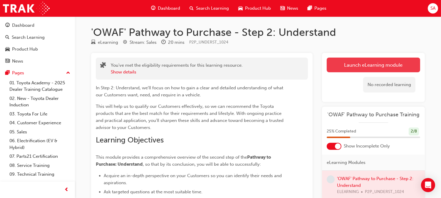
click at [336, 65] on link "Launch eLearning module" at bounding box center [374, 65] width 94 height 15
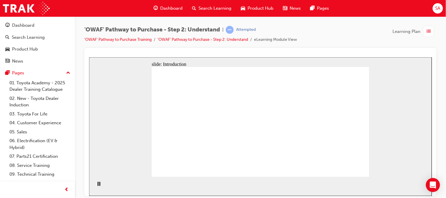
drag, startPoint x: 324, startPoint y: 100, endPoint x: 320, endPoint y: 96, distance: 5.2
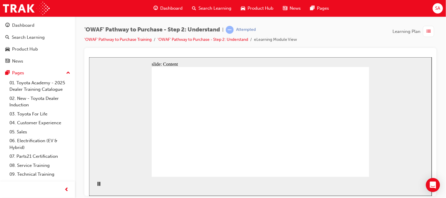
drag, startPoint x: 197, startPoint y: 89, endPoint x: 203, endPoint y: 76, distance: 13.5
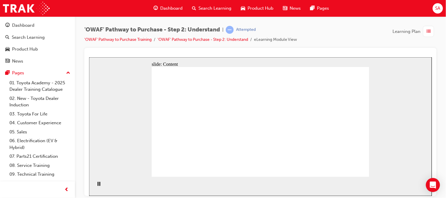
drag, startPoint x: 206, startPoint y: 83, endPoint x: 203, endPoint y: 71, distance: 13.1
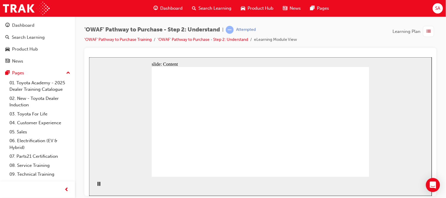
click at [439, 122] on div "'OWAF' Pathway to Purchase - Step 2: Understand | Attempted 'OWAF' Pathway to P…" at bounding box center [260, 99] width 371 height 167
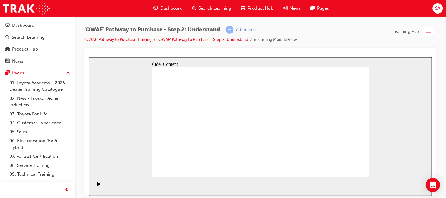
drag, startPoint x: 356, startPoint y: 166, endPoint x: 356, endPoint y: 171, distance: 5.0
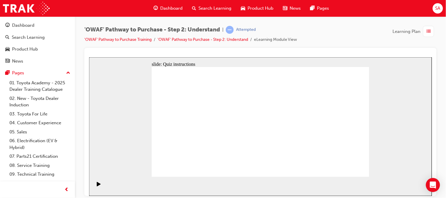
drag, startPoint x: 327, startPoint y: 140, endPoint x: 184, endPoint y: 125, distance: 143.7
drag, startPoint x: 323, startPoint y: 139, endPoint x: 203, endPoint y: 128, distance: 120.5
drag, startPoint x: 325, startPoint y: 141, endPoint x: 265, endPoint y: 132, distance: 60.4
drag, startPoint x: 322, startPoint y: 140, endPoint x: 199, endPoint y: 123, distance: 124.1
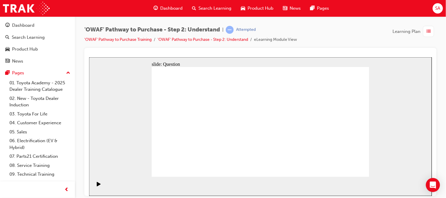
drag, startPoint x: 331, startPoint y: 143, endPoint x: 201, endPoint y: 119, distance: 131.8
drag, startPoint x: 313, startPoint y: 143, endPoint x: 236, endPoint y: 122, distance: 79.7
drag, startPoint x: 314, startPoint y: 143, endPoint x: 190, endPoint y: 127, distance: 124.6
drag, startPoint x: 312, startPoint y: 142, endPoint x: 234, endPoint y: 123, distance: 80.5
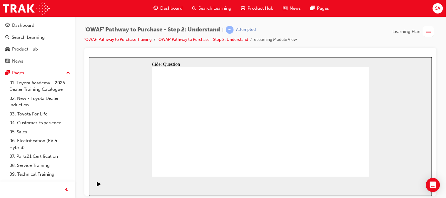
drag, startPoint x: 328, startPoint y: 145, endPoint x: 189, endPoint y: 121, distance: 141.5
drag, startPoint x: 312, startPoint y: 149, endPoint x: 195, endPoint y: 126, distance: 118.7
drag, startPoint x: 318, startPoint y: 141, endPoint x: 178, endPoint y: 116, distance: 141.8
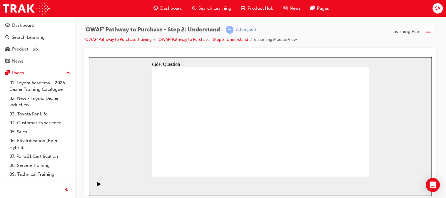
drag, startPoint x: 316, startPoint y: 144, endPoint x: 180, endPoint y: 124, distance: 137.2
drag, startPoint x: 324, startPoint y: 146, endPoint x: 193, endPoint y: 133, distance: 131.0
drag, startPoint x: 332, startPoint y: 147, endPoint x: 209, endPoint y: 137, distance: 124.0
drag, startPoint x: 327, startPoint y: 143, endPoint x: 211, endPoint y: 130, distance: 117.5
drag, startPoint x: 321, startPoint y: 139, endPoint x: 179, endPoint y: 125, distance: 143.6
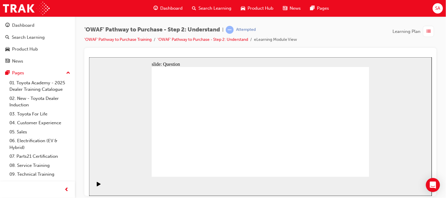
drag, startPoint x: 204, startPoint y: 158, endPoint x: 214, endPoint y: 110, distance: 48.6
drag, startPoint x: 237, startPoint y: 164, endPoint x: 258, endPoint y: 110, distance: 57.9
drag, startPoint x: 280, startPoint y: 146, endPoint x: 303, endPoint y: 110, distance: 42.9
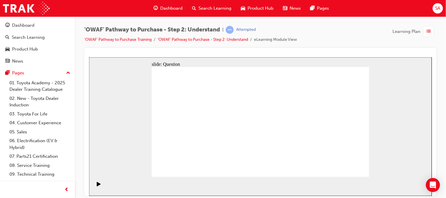
drag, startPoint x: 319, startPoint y: 169, endPoint x: 261, endPoint y: 126, distance: 71.4
checkbox input "true"
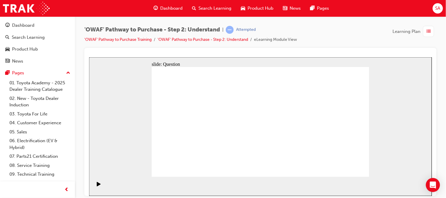
checkbox input "true"
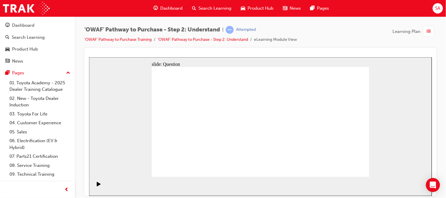
checkbox input "true"
